Goal: Task Accomplishment & Management: Manage account settings

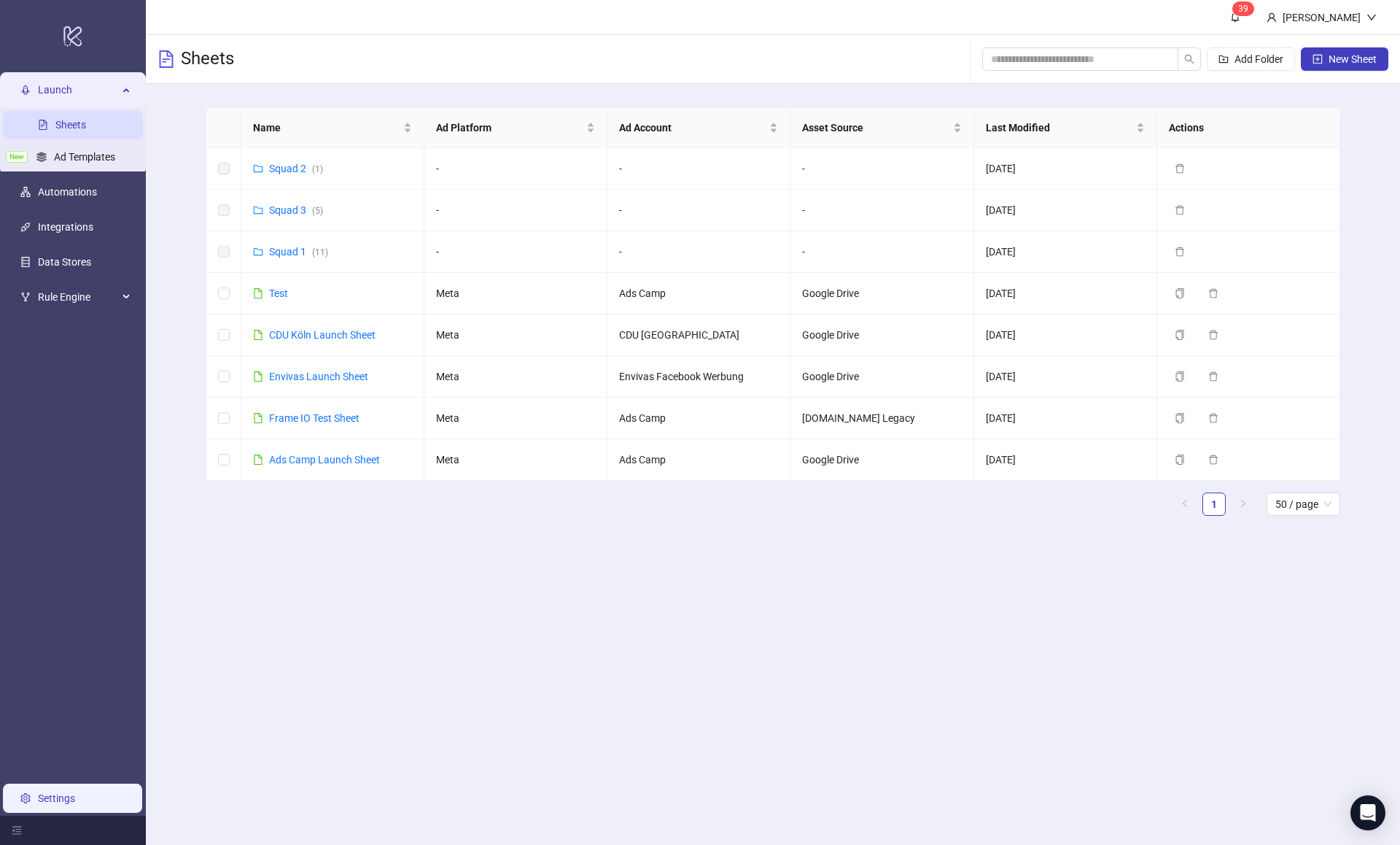
click at [62, 792] on link "Settings" at bounding box center [57, 798] width 37 height 12
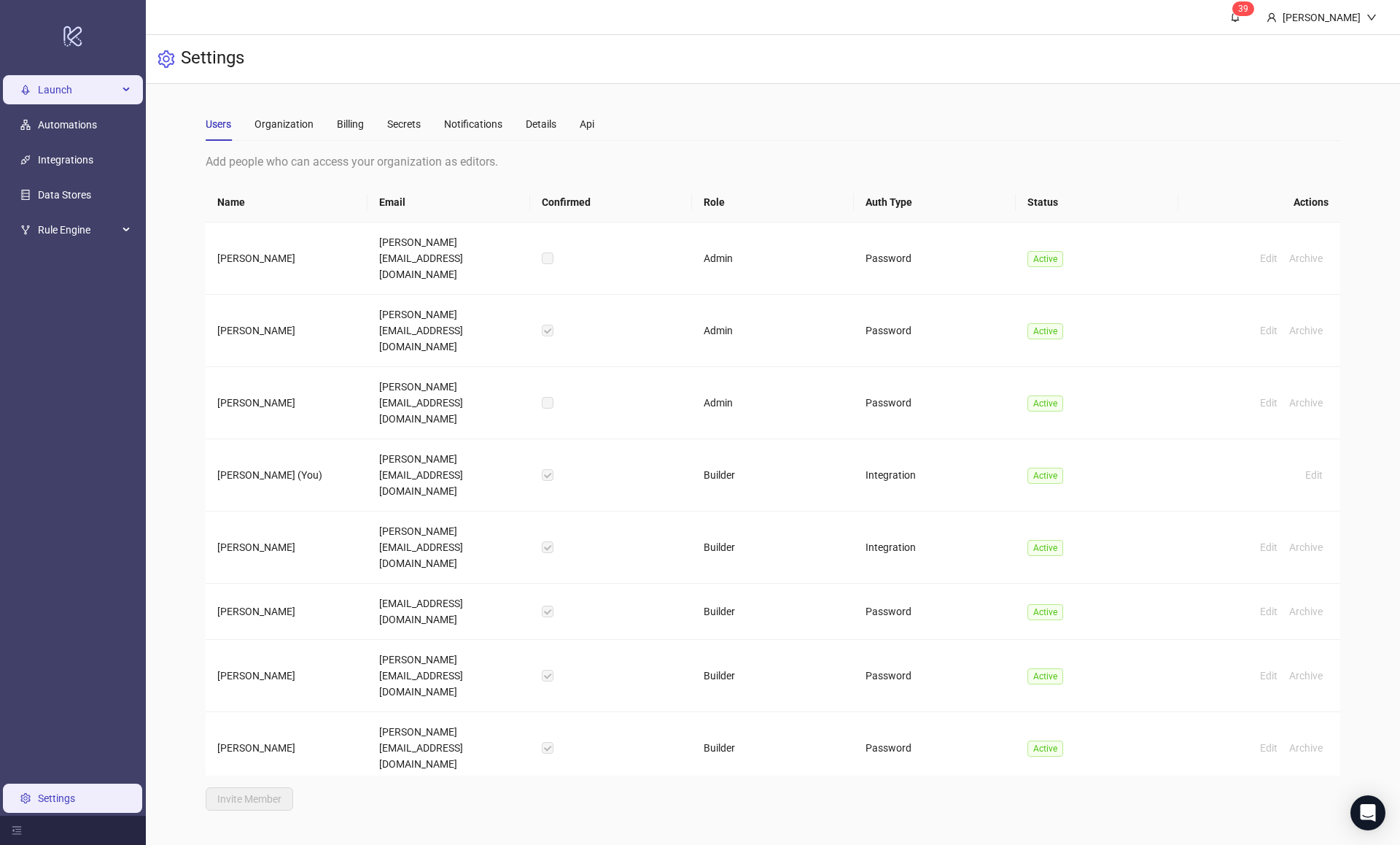
click at [42, 82] on span "Launch" at bounding box center [78, 89] width 81 height 29
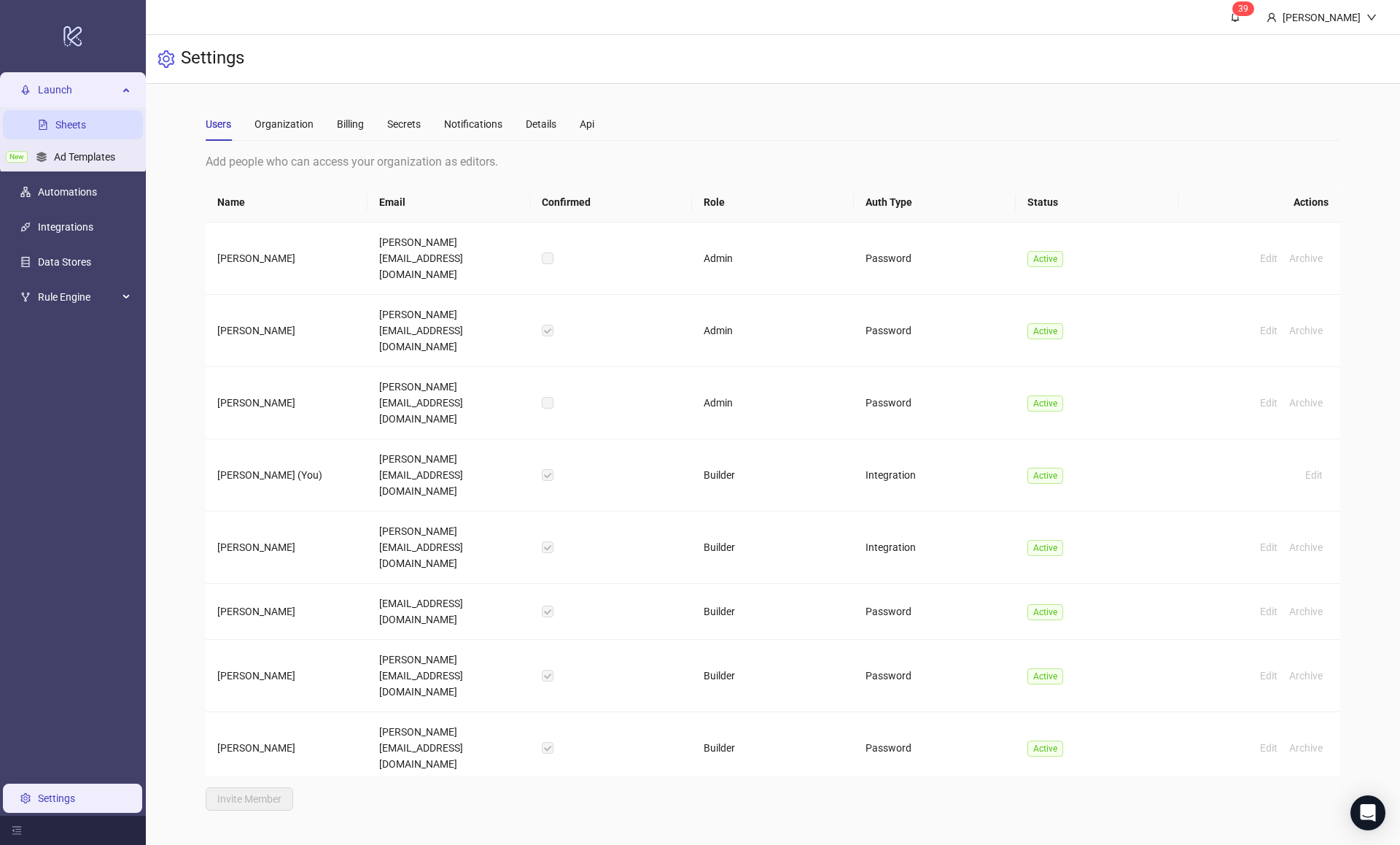
click at [86, 131] on link "Sheets" at bounding box center [70, 124] width 31 height 12
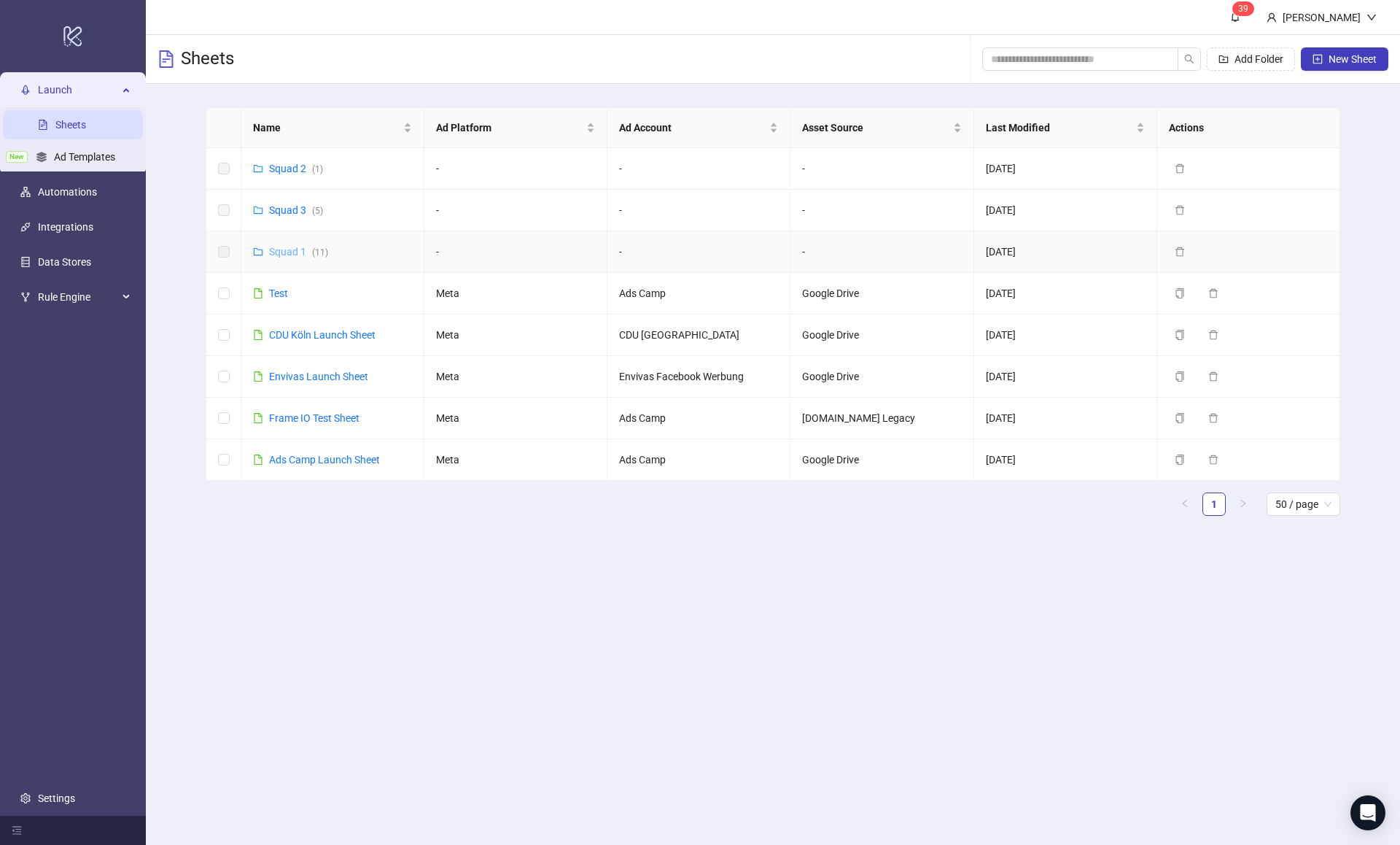
click at [290, 249] on link "Squad 1 ( 11 )" at bounding box center [298, 251] width 59 height 12
click at [62, 792] on link "Settings" at bounding box center [57, 798] width 37 height 12
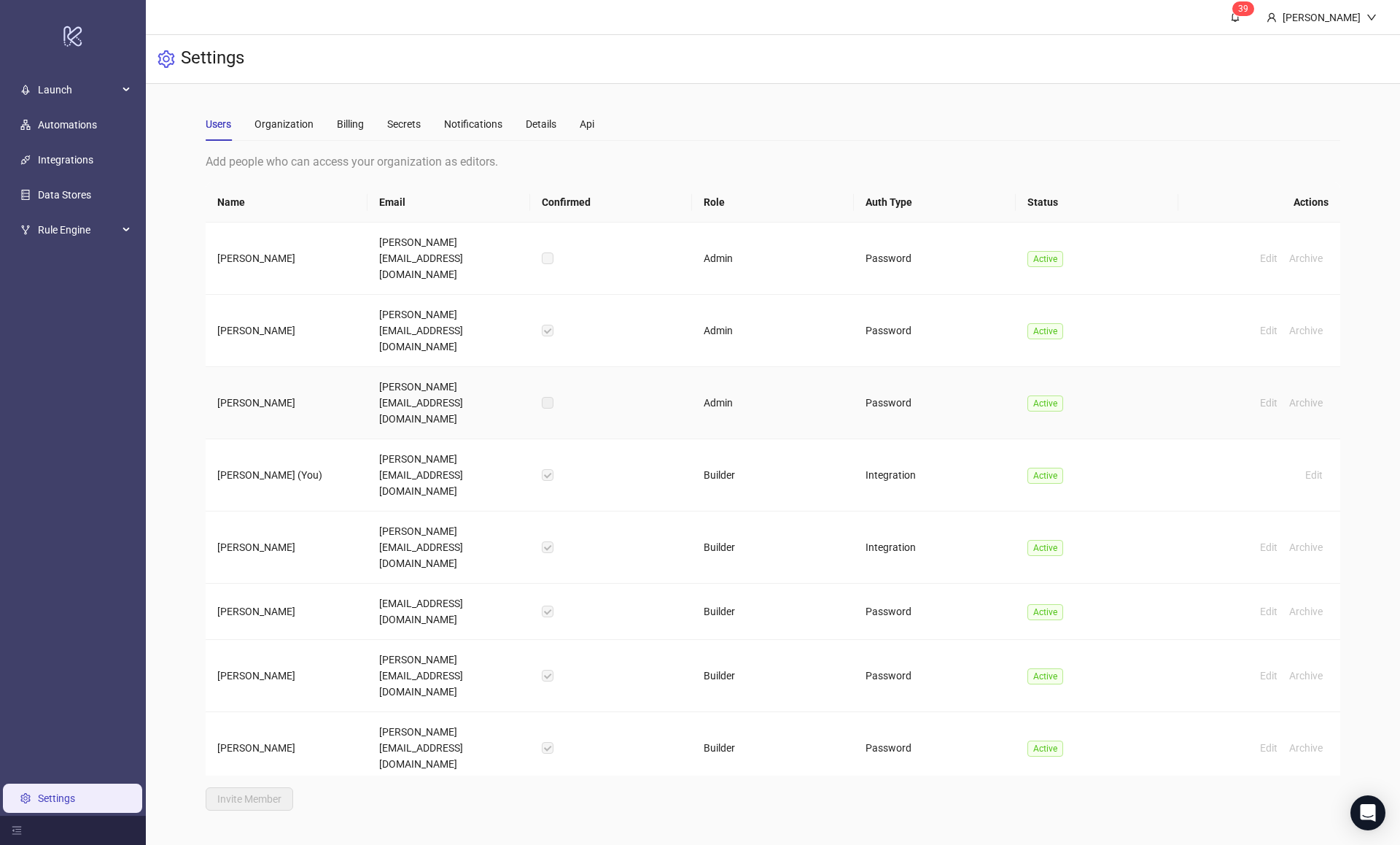
click at [549, 395] on label at bounding box center [548, 402] width 12 height 16
